Goal: Task Accomplishment & Management: Manage account settings

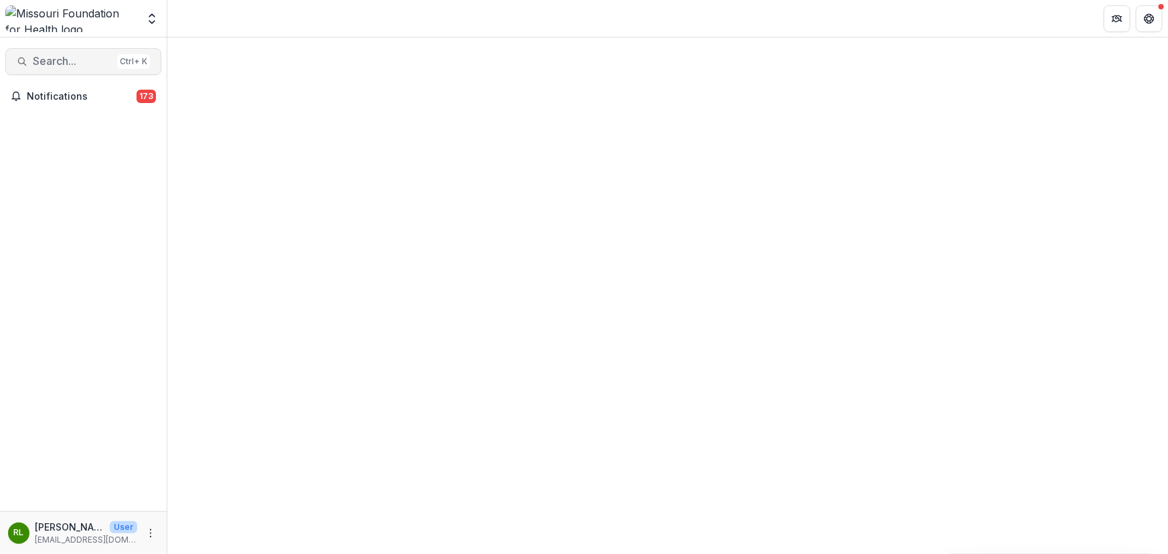
click at [48, 59] on span "Search..." at bounding box center [72, 61] width 79 height 13
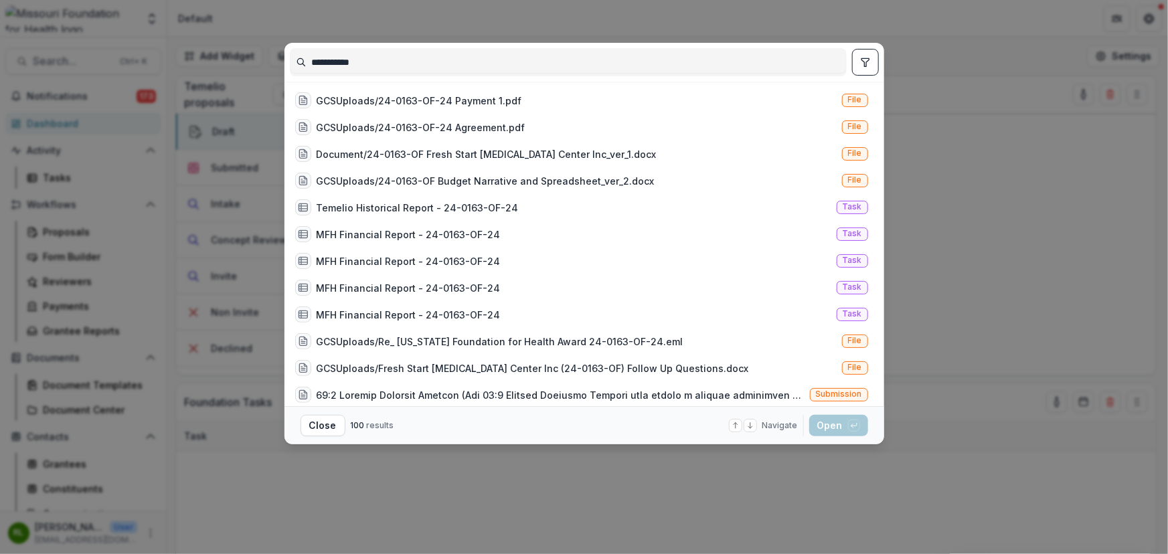
type input "**********"
click at [860, 60] on icon "toggle filters" at bounding box center [865, 62] width 11 height 11
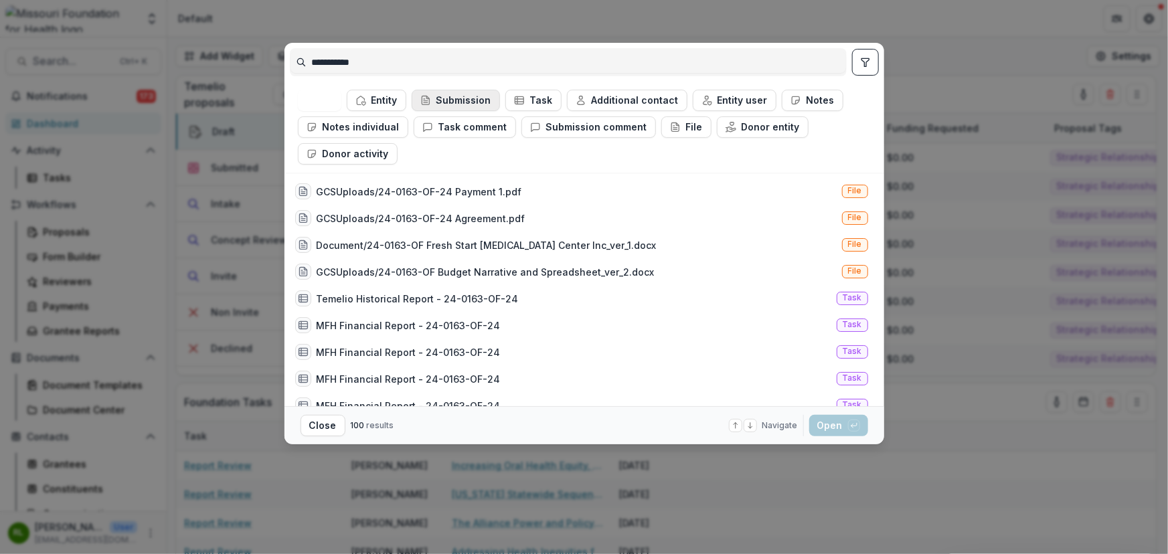
click at [456, 100] on button "Submission" at bounding box center [456, 100] width 88 height 21
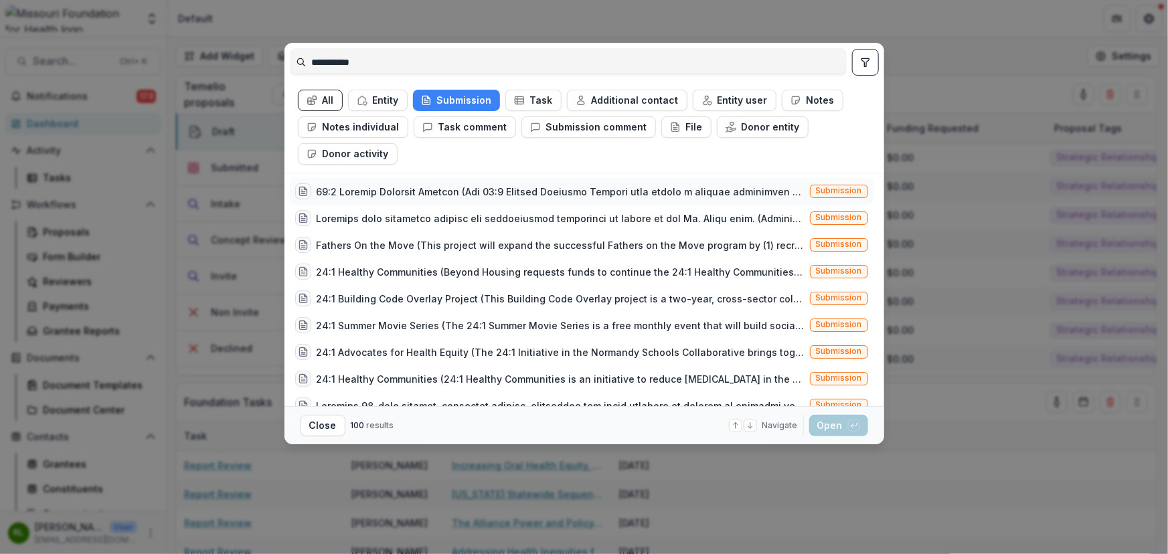
click at [443, 187] on div at bounding box center [561, 192] width 488 height 14
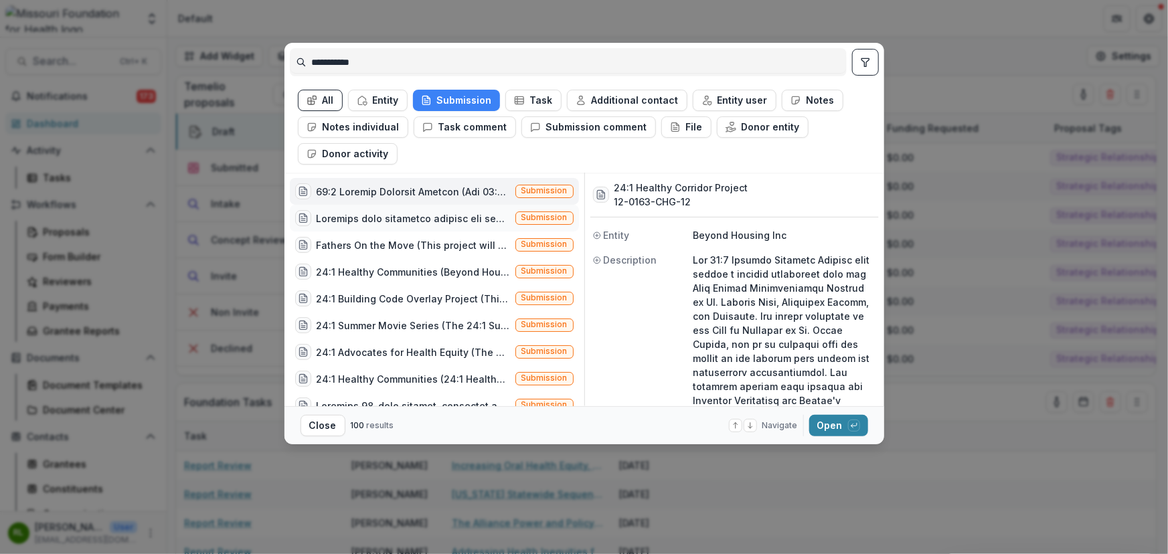
click at [429, 214] on div at bounding box center [413, 219] width 193 height 14
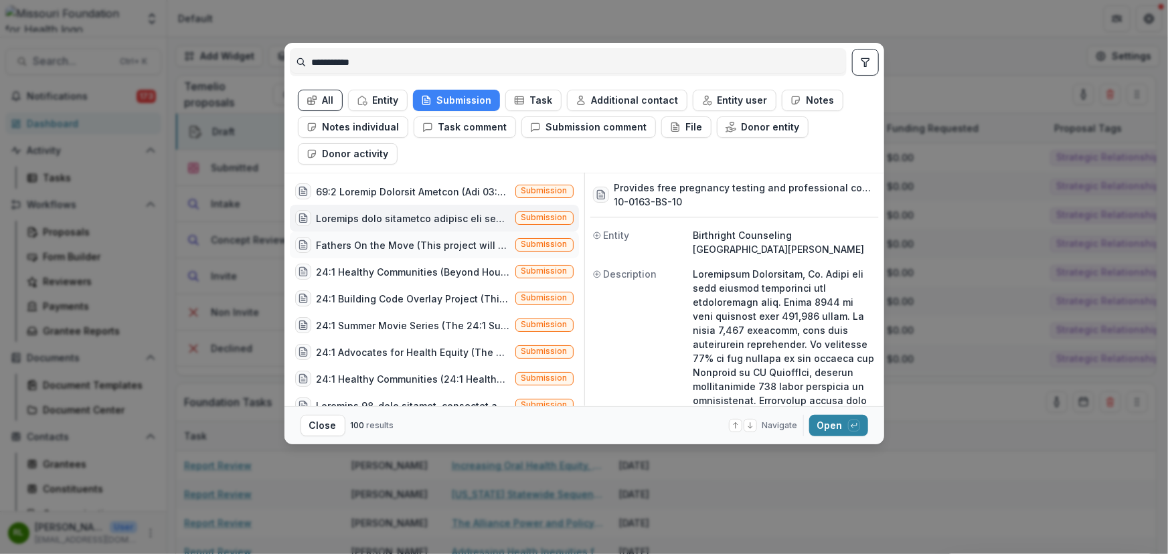
click at [417, 240] on div "Fathers On the Move (This project will expand the successful Fathers on the Mov…" at bounding box center [413, 245] width 193 height 14
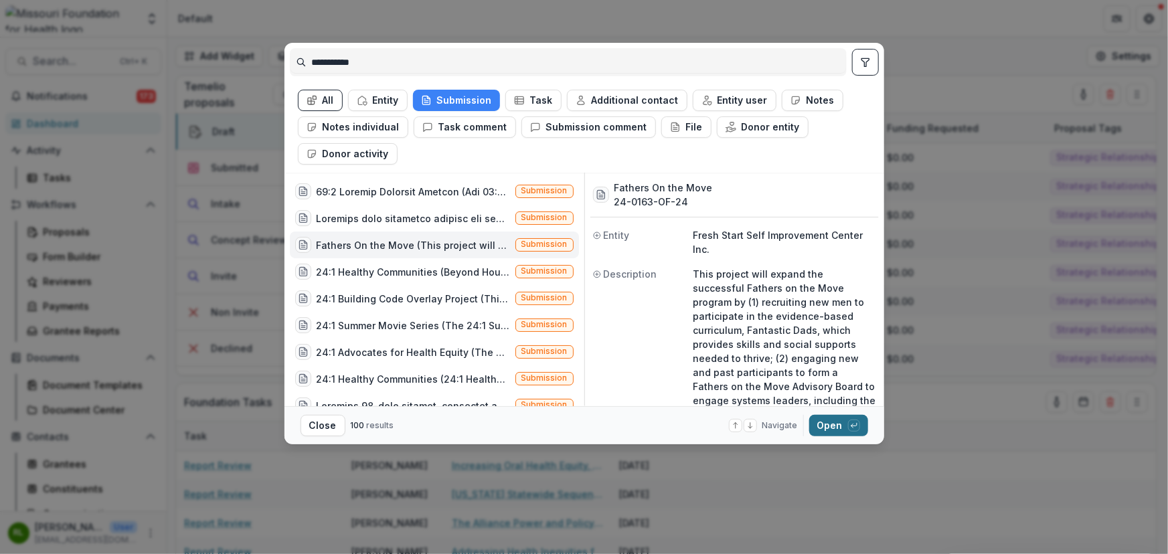
click at [826, 422] on button "Open with enter key" at bounding box center [838, 425] width 59 height 21
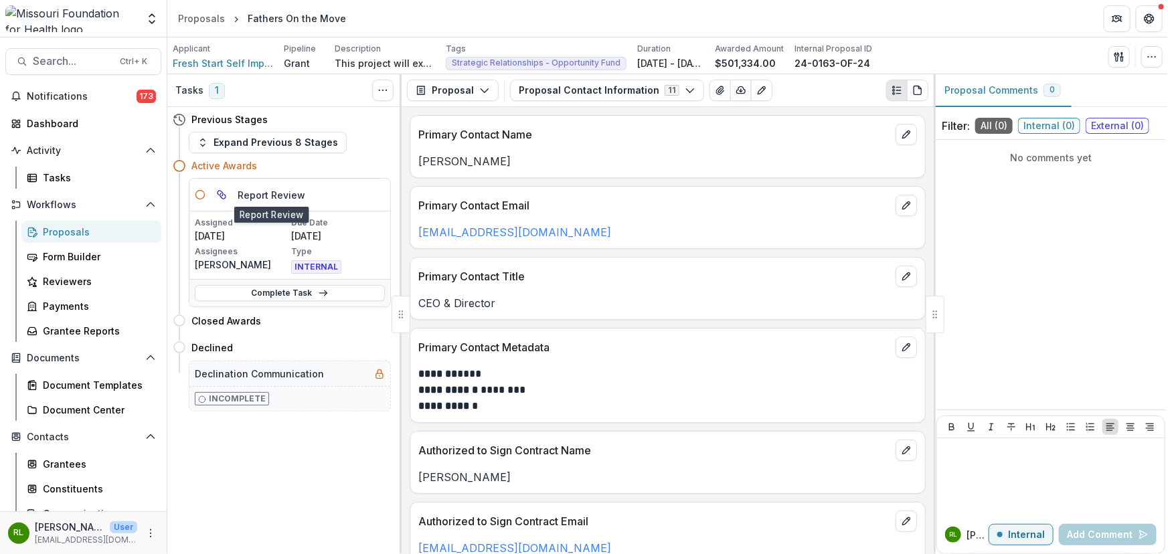
click at [281, 197] on h5 "Report Review" at bounding box center [272, 195] width 68 height 14
click at [274, 287] on link "Complete Task" at bounding box center [290, 293] width 190 height 16
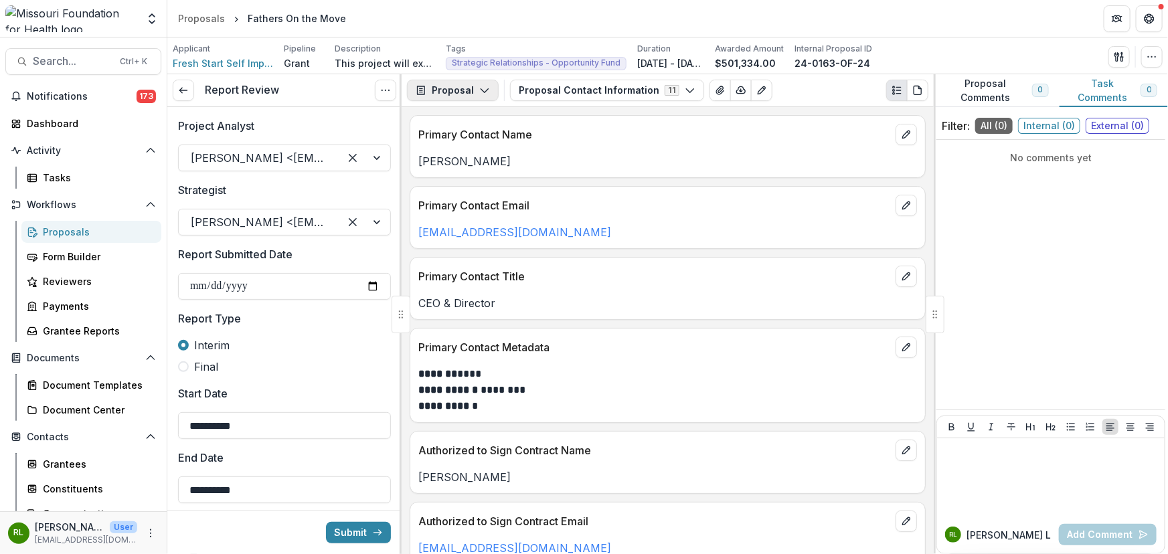
click at [439, 94] on button "Proposal" at bounding box center [453, 90] width 92 height 21
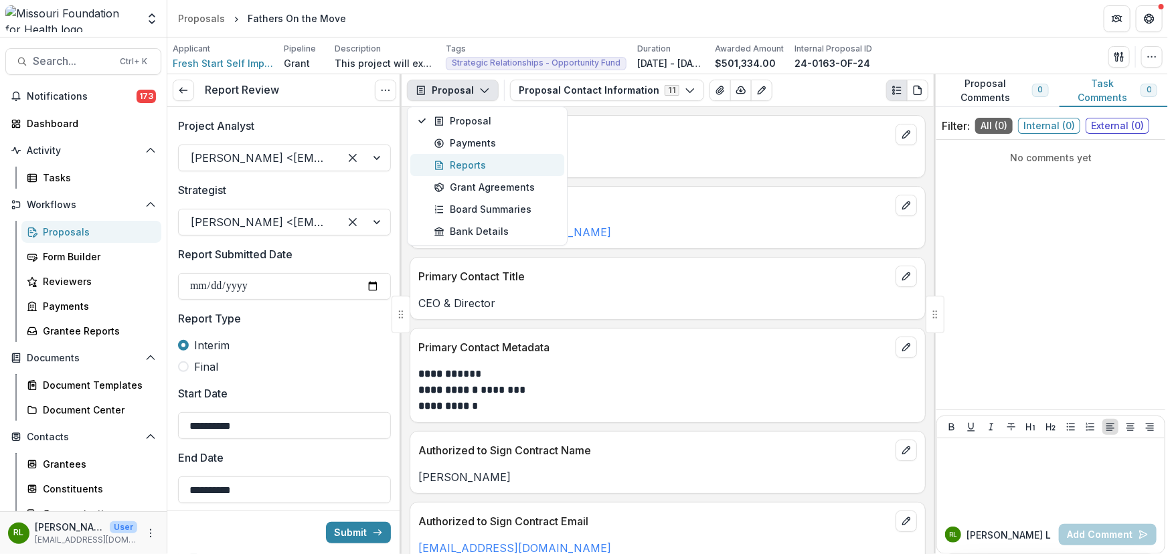
click at [489, 159] on div "Reports" at bounding box center [495, 165] width 123 height 14
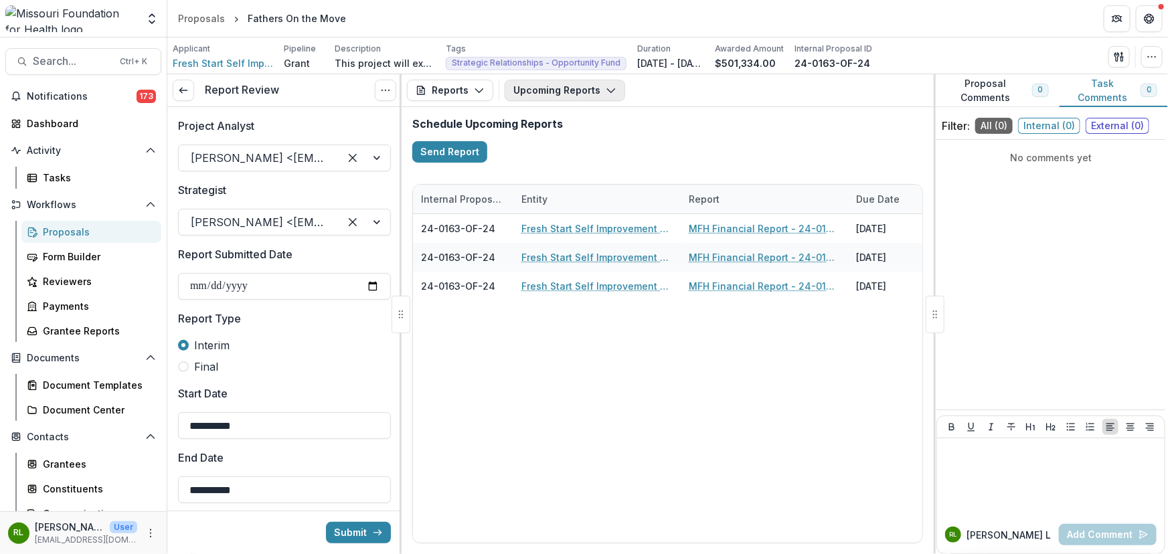
click at [564, 90] on button "Upcoming Reports" at bounding box center [565, 90] width 121 height 21
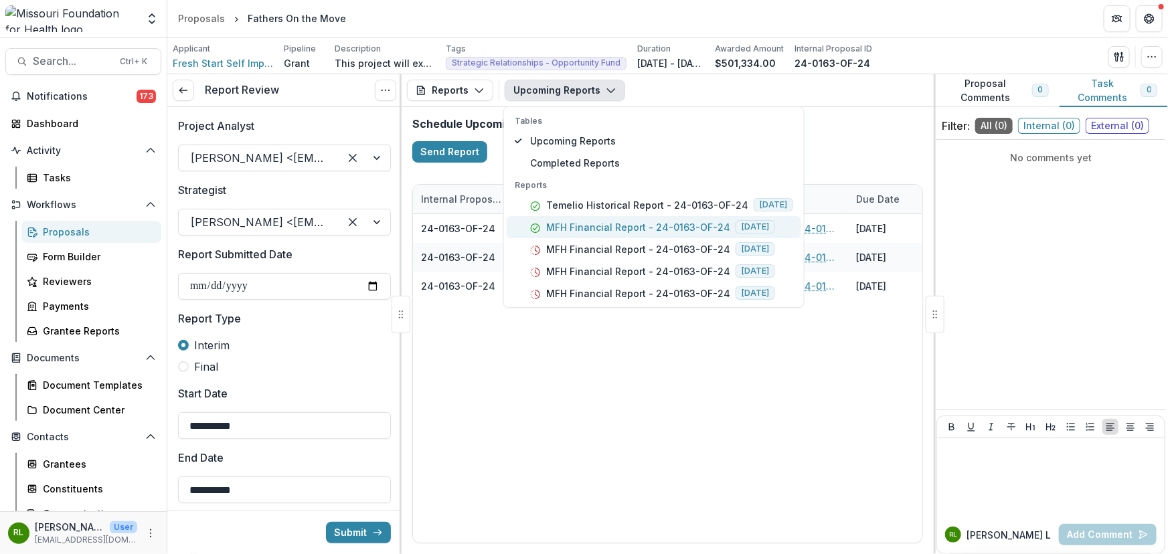
click at [569, 224] on p "MFH Financial Report - 24-0163-OF-24" at bounding box center [638, 227] width 184 height 14
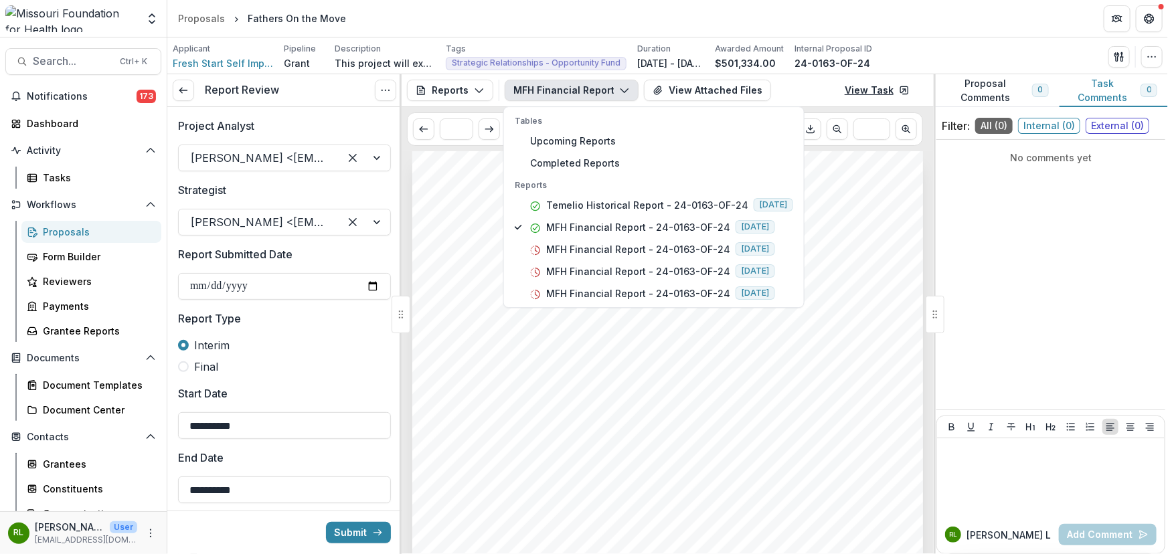
click at [880, 86] on link "View Task" at bounding box center [877, 90] width 81 height 21
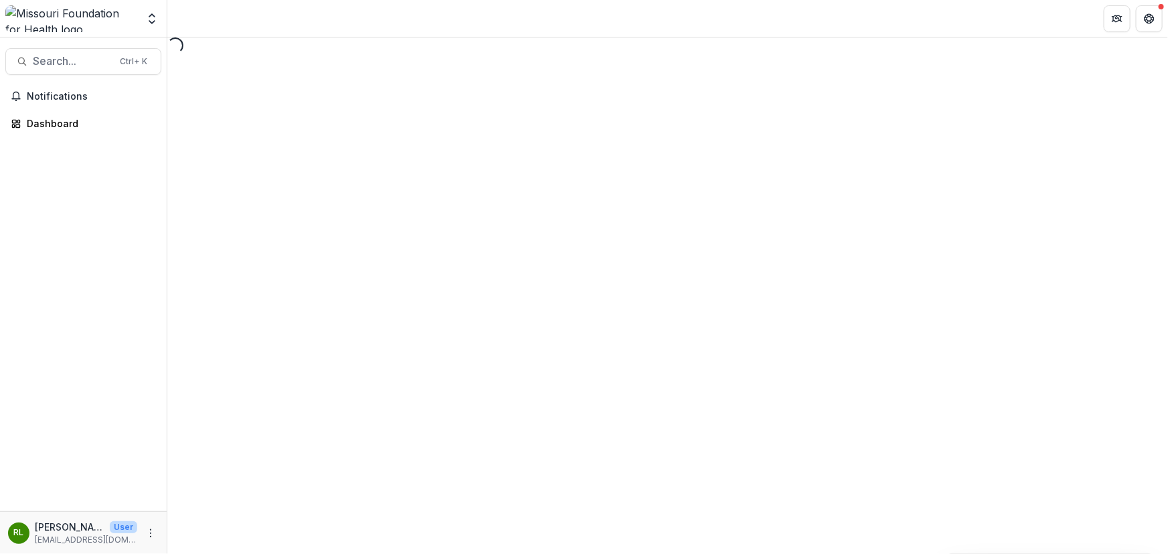
select select "********"
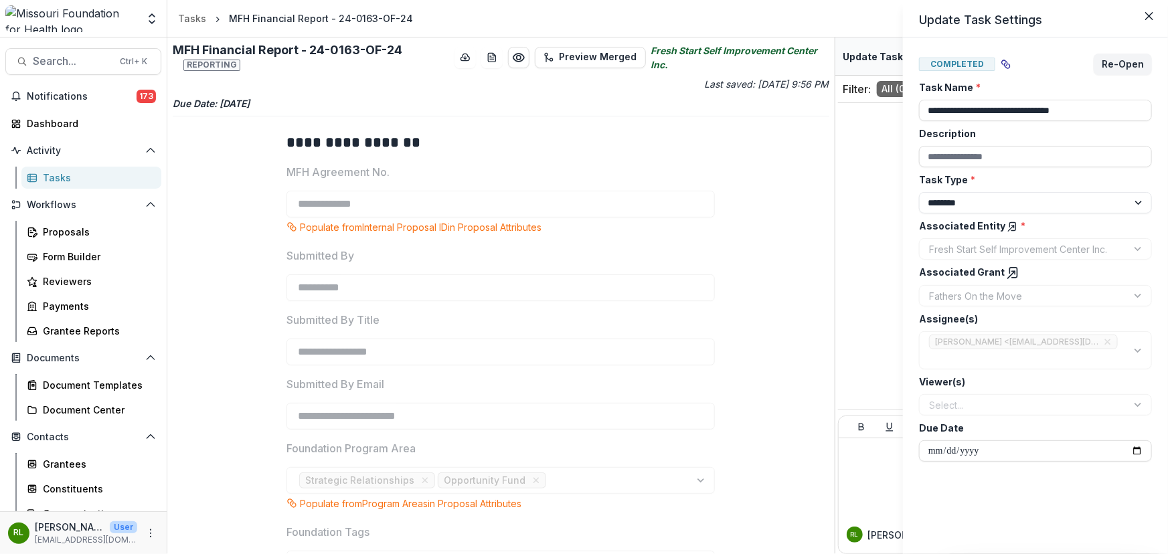
click at [857, 143] on div "**********" at bounding box center [584, 277] width 1168 height 554
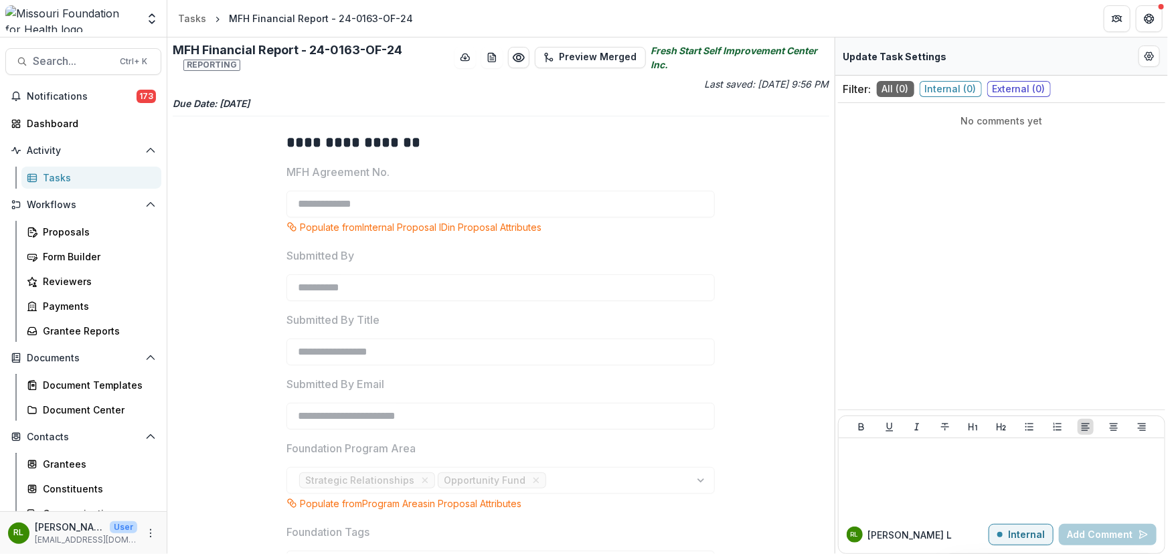
click at [937, 96] on span "Internal ( 0 )" at bounding box center [951, 89] width 62 height 16
click at [1005, 94] on span "External ( 0 )" at bounding box center [1020, 89] width 64 height 16
click at [919, 93] on div "All ( 0 ) Internal ( 0 ) External ( 0 )" at bounding box center [964, 89] width 174 height 16
click at [891, 92] on span "All ( 0 )" at bounding box center [895, 89] width 37 height 16
click at [1024, 95] on span "External ( 0 )" at bounding box center [1020, 89] width 64 height 16
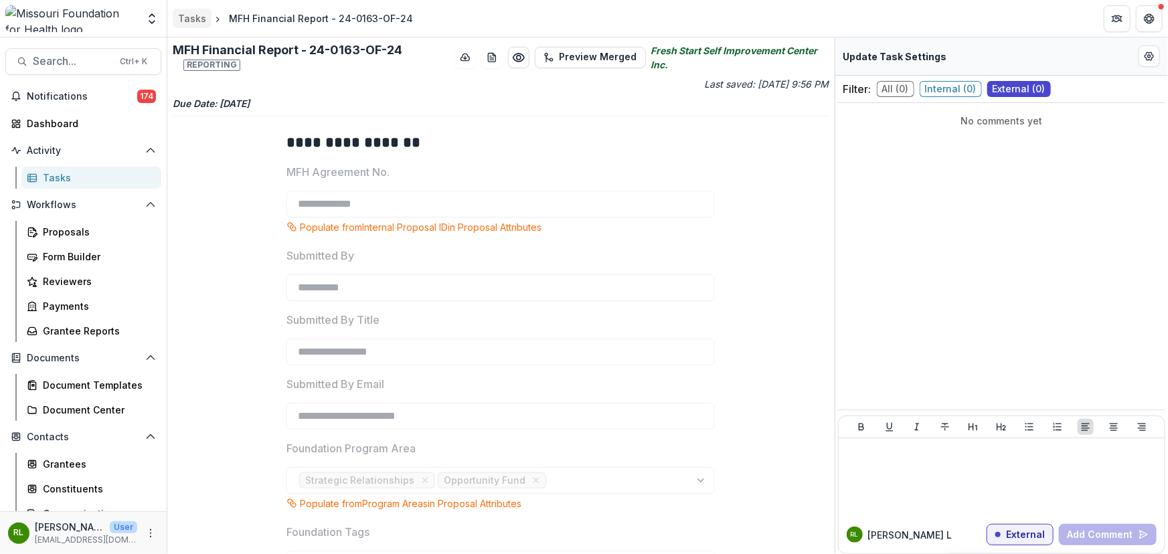
click at [190, 17] on div "Tasks" at bounding box center [192, 18] width 28 height 14
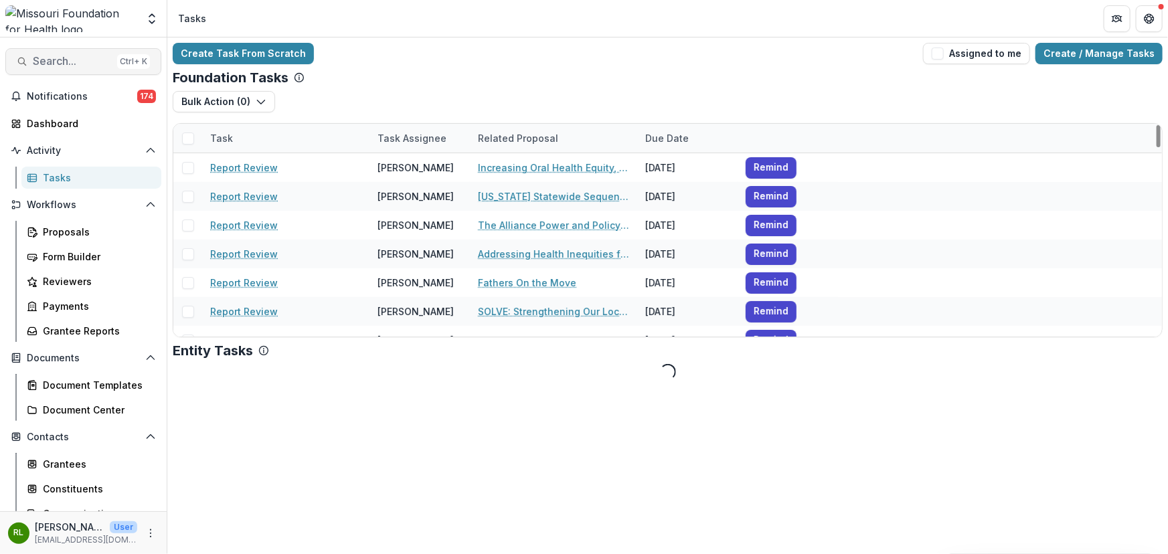
click at [82, 66] on span "Search..." at bounding box center [72, 61] width 79 height 13
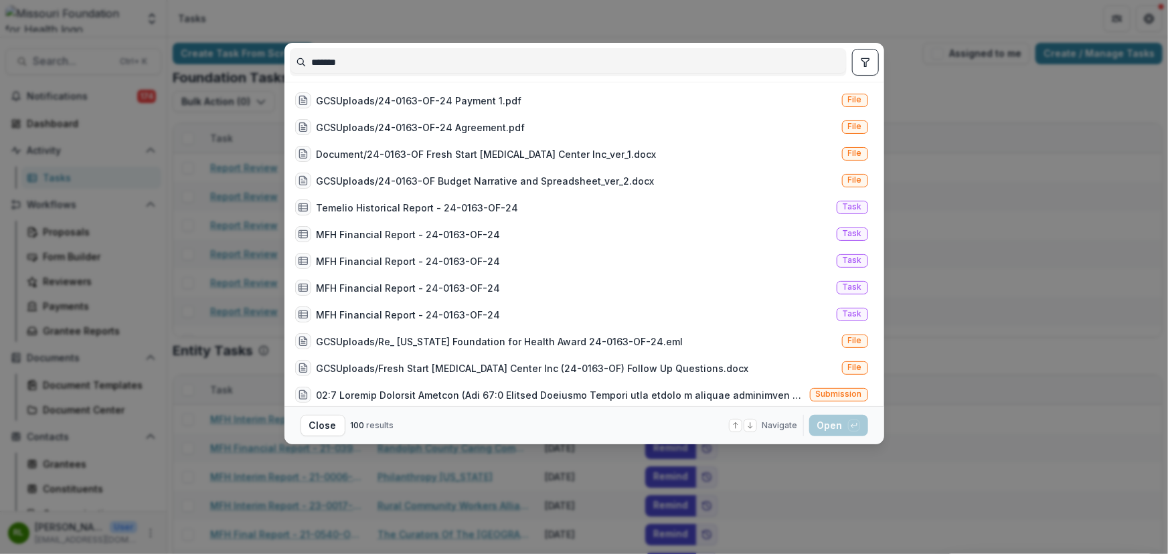
type input "*******"
click at [868, 58] on icon "toggle filters" at bounding box center [865, 62] width 11 height 11
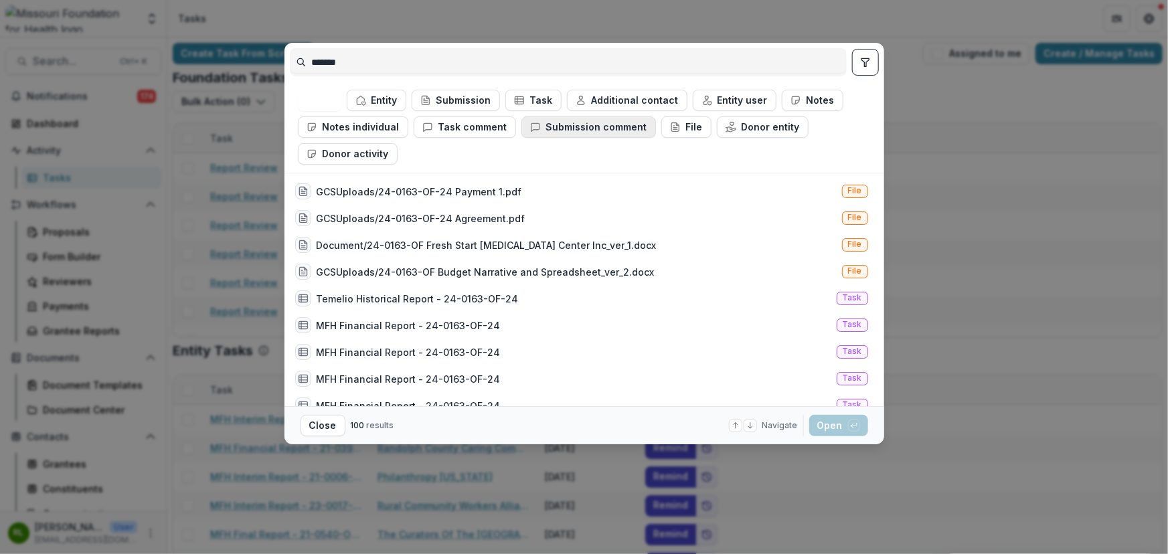
click at [589, 131] on button "Submission comment" at bounding box center [589, 126] width 135 height 21
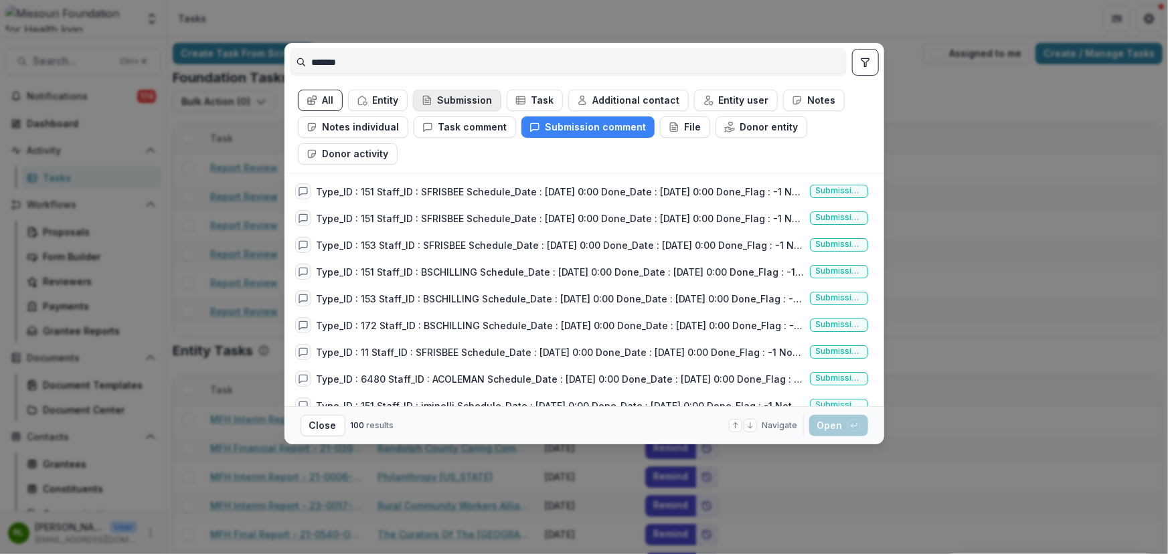
click at [459, 100] on button "Submission" at bounding box center [457, 100] width 88 height 21
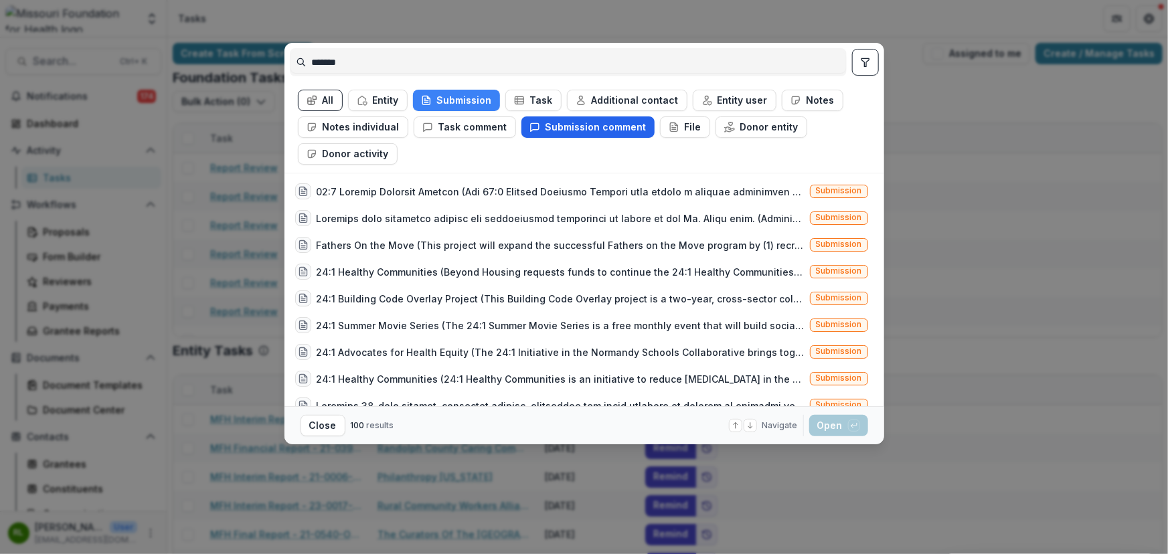
click at [589, 135] on button "Submission comment" at bounding box center [588, 126] width 133 height 21
click at [540, 238] on div "Fathers On the Move (This project will expand the successful Fathers on the Mov…" at bounding box center [561, 245] width 488 height 14
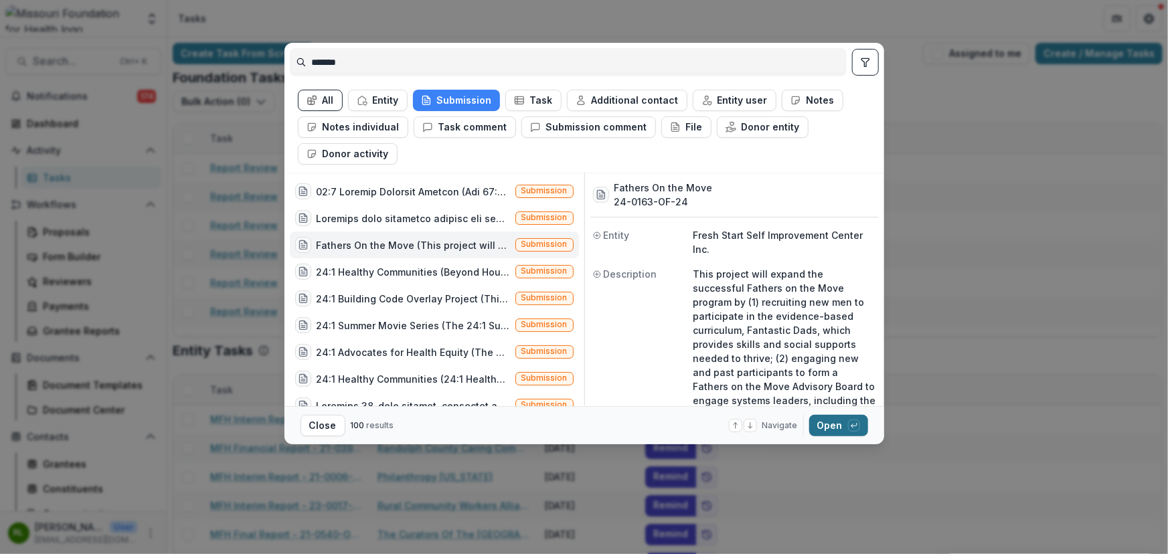
click at [856, 435] on button "Open with enter key" at bounding box center [838, 425] width 59 height 21
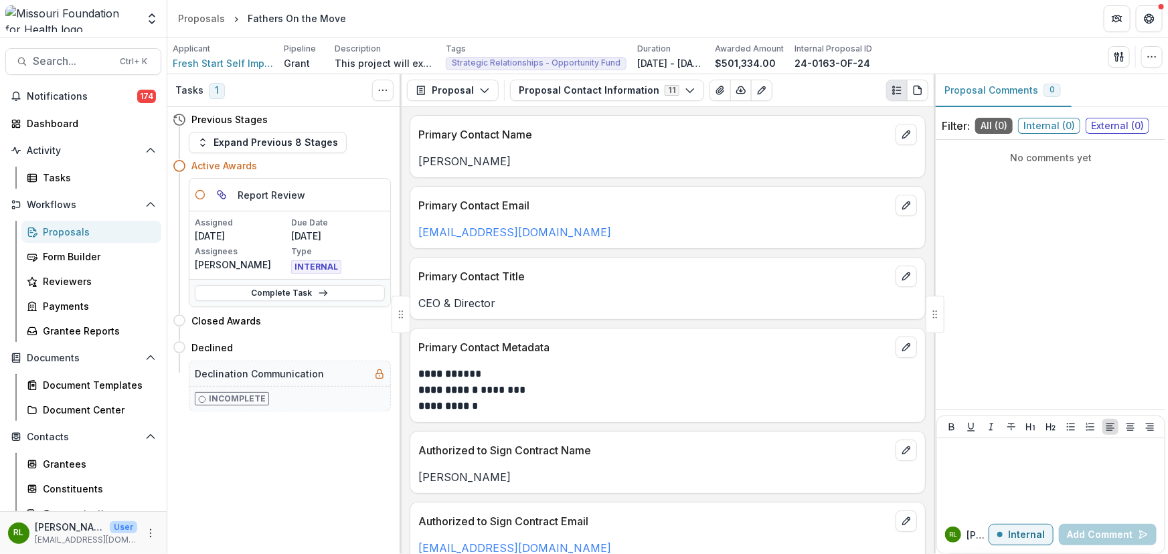
click at [1125, 129] on span "External ( 0 )" at bounding box center [1118, 126] width 64 height 16
click at [438, 83] on button "Proposal" at bounding box center [453, 90] width 92 height 21
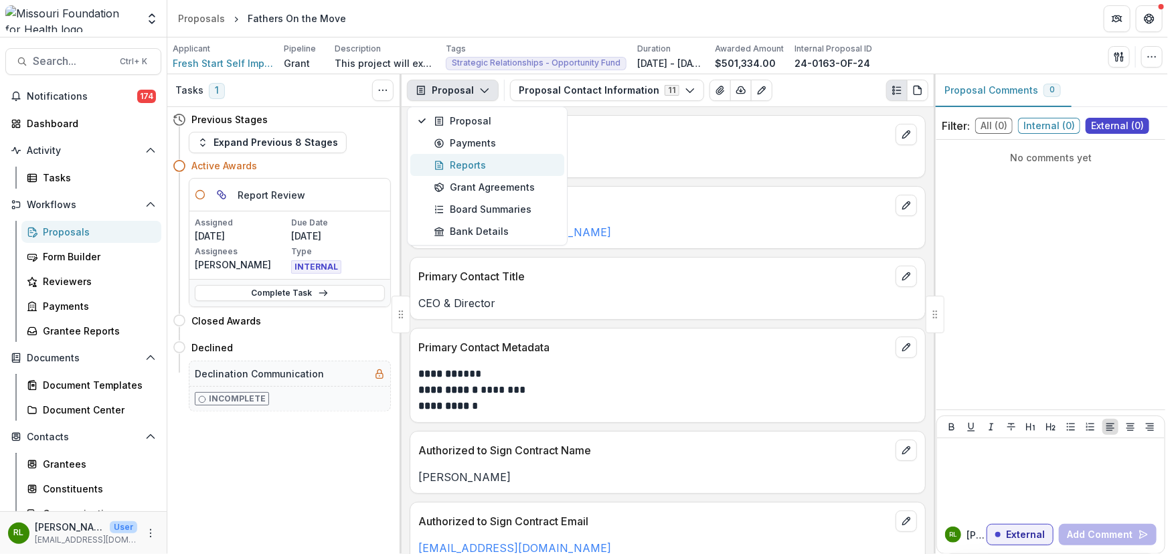
click at [495, 164] on div "Reports" at bounding box center [495, 165] width 123 height 14
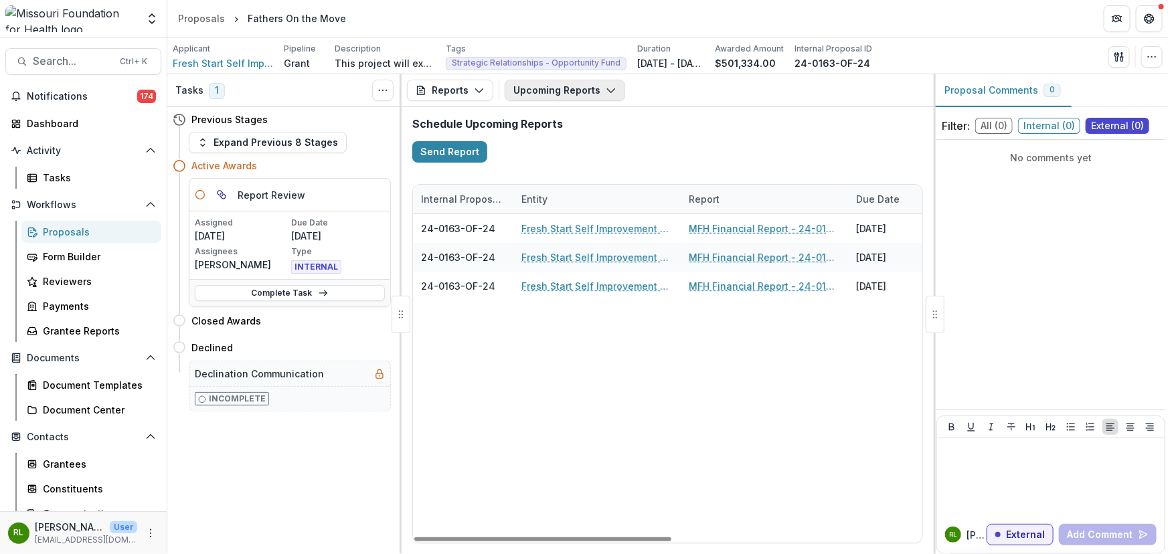
click at [529, 100] on button "Upcoming Reports" at bounding box center [565, 90] width 121 height 21
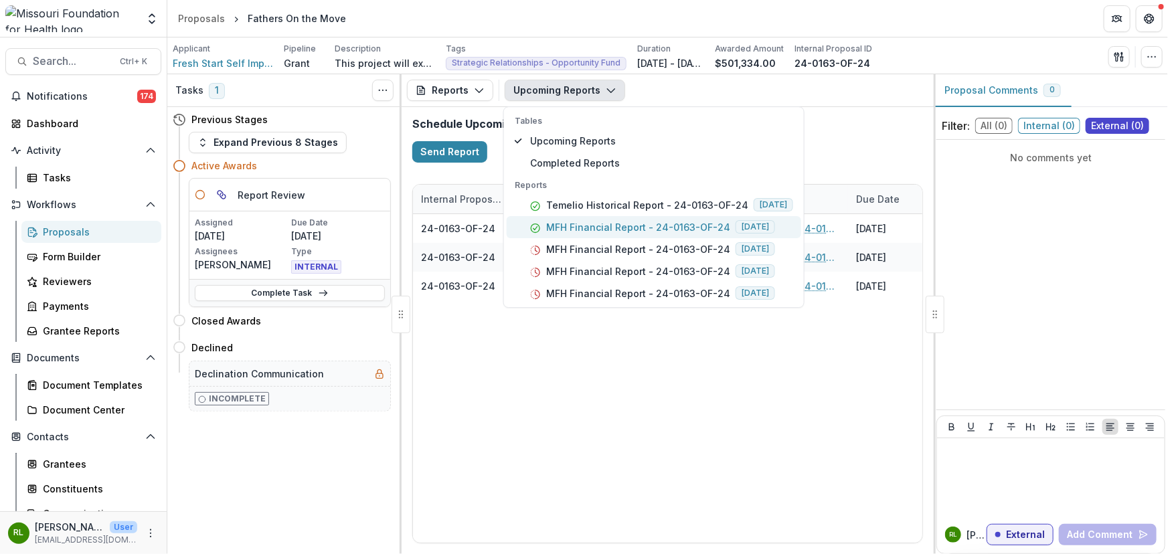
click at [574, 234] on p "MFH Financial Report - 24-0163-OF-24" at bounding box center [638, 227] width 184 height 14
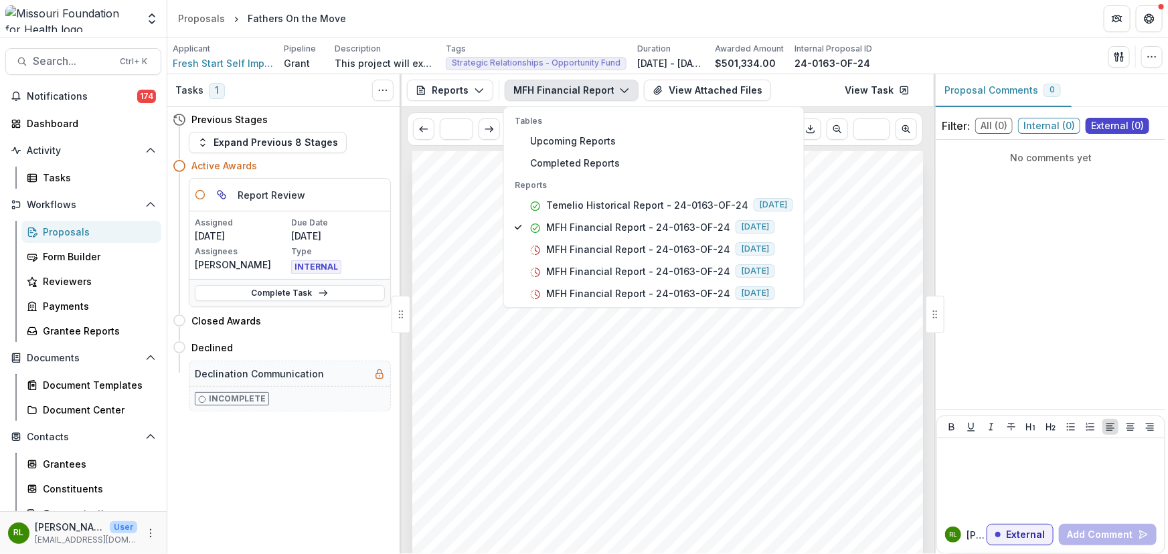
click at [859, 232] on div "Submission Responses Award Information MFH Agreement No. 24-0163-OF-24 Submitte…" at bounding box center [667, 512] width 511 height 723
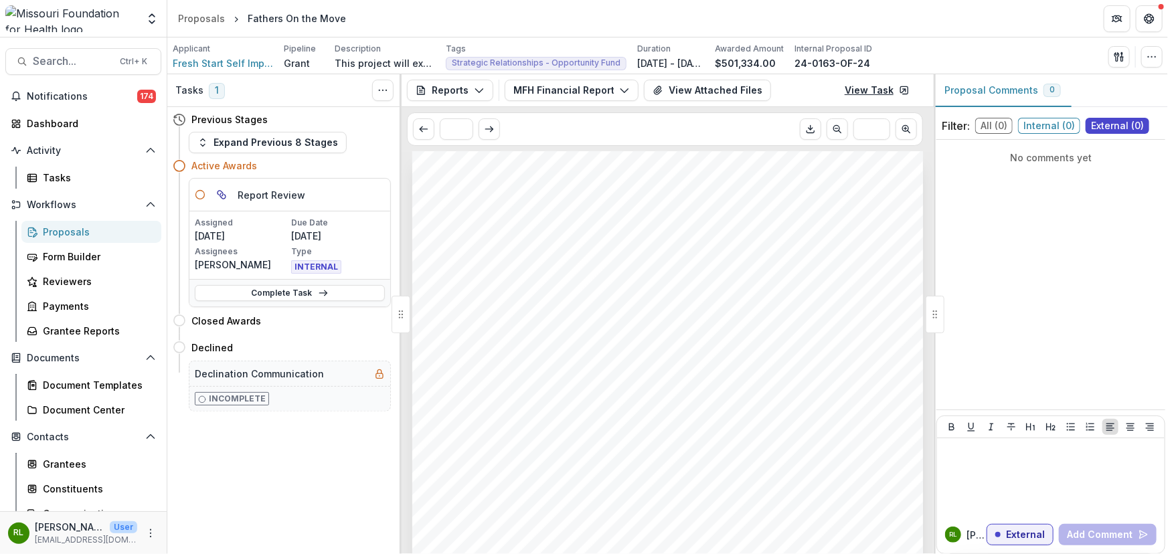
click at [878, 94] on link "View Task" at bounding box center [877, 90] width 81 height 21
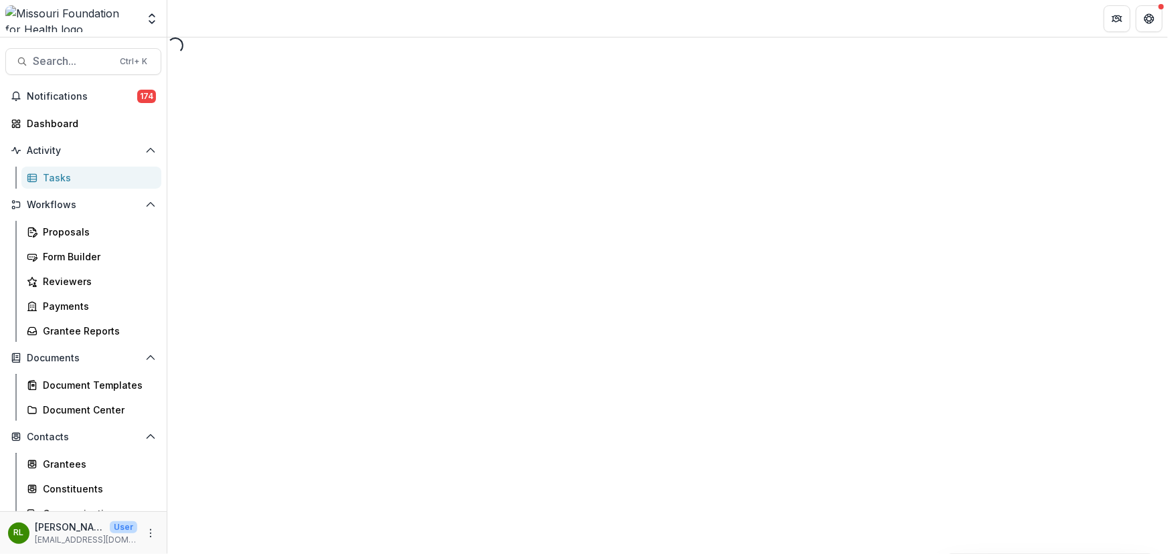
select select "********"
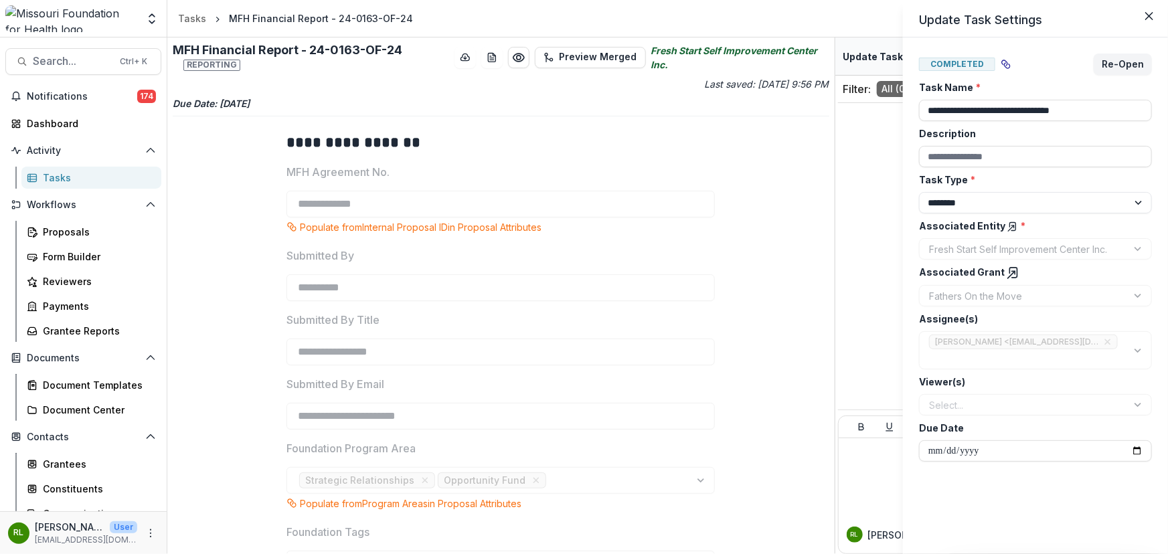
click at [869, 250] on div "**********" at bounding box center [584, 277] width 1168 height 554
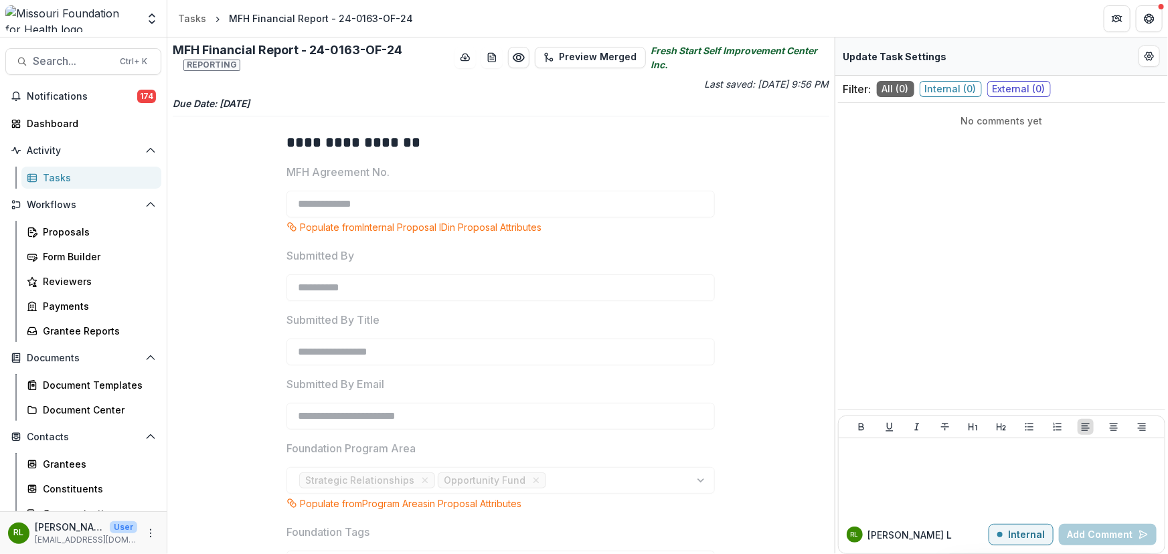
click at [1012, 91] on span "External ( 0 )" at bounding box center [1020, 89] width 64 height 16
